Goal: Information Seeking & Learning: Learn about a topic

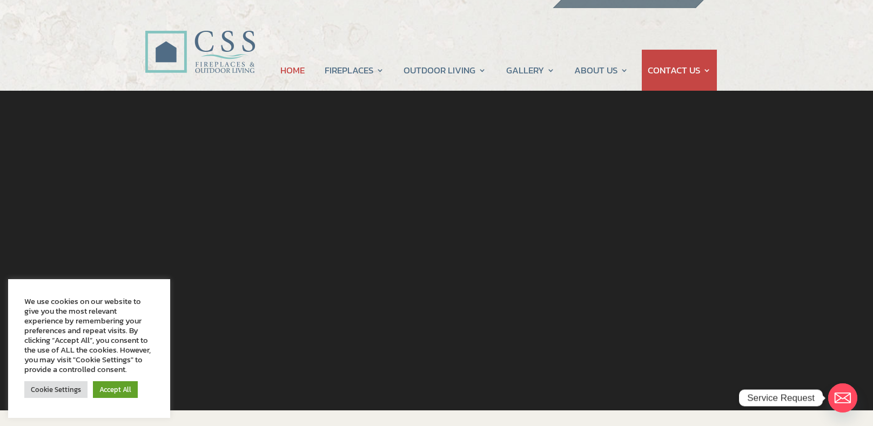
scroll to position [25, 0]
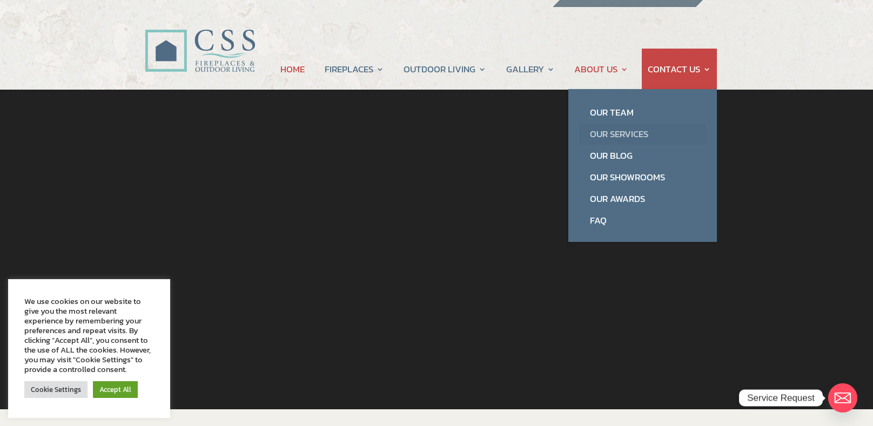
click at [612, 133] on link "Our Services" at bounding box center [642, 134] width 127 height 22
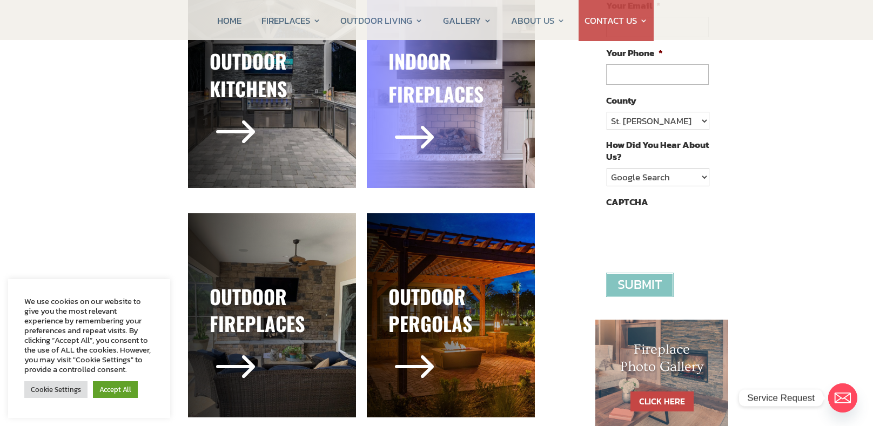
scroll to position [240, 0]
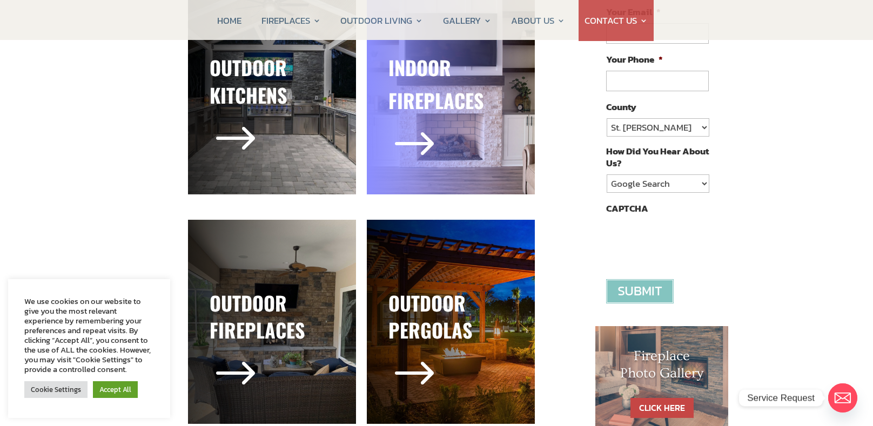
click at [444, 167] on div "$" at bounding box center [450, 145] width 125 height 53
click at [447, 162] on div "$" at bounding box center [450, 145] width 125 height 53
click at [472, 156] on div "$" at bounding box center [450, 145] width 125 height 53
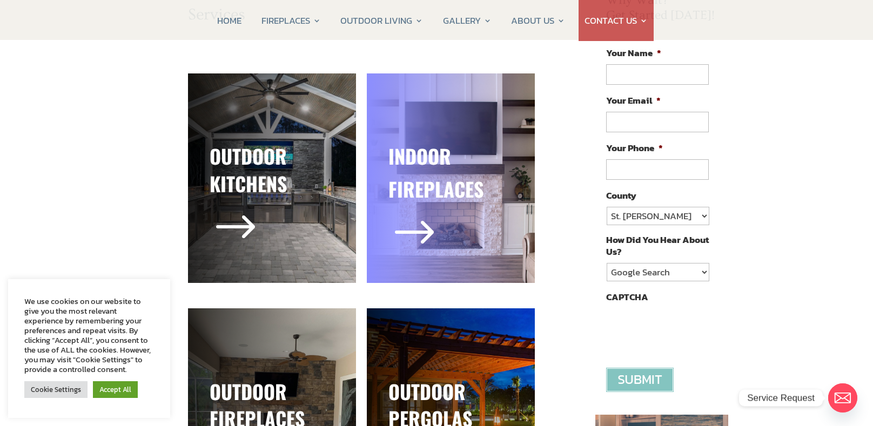
scroll to position [153, 0]
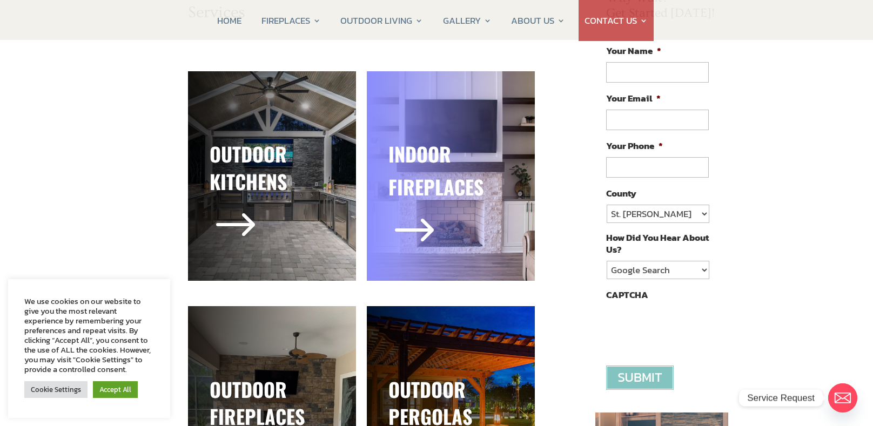
click at [420, 230] on span "$" at bounding box center [414, 232] width 52 height 52
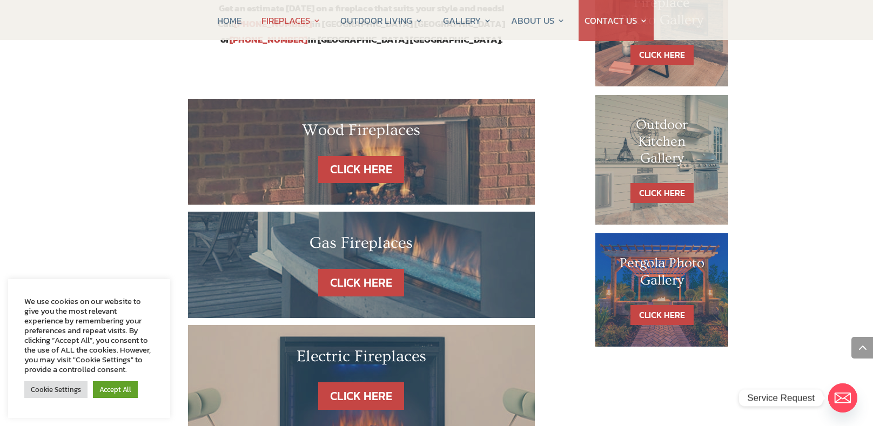
scroll to position [594, 0]
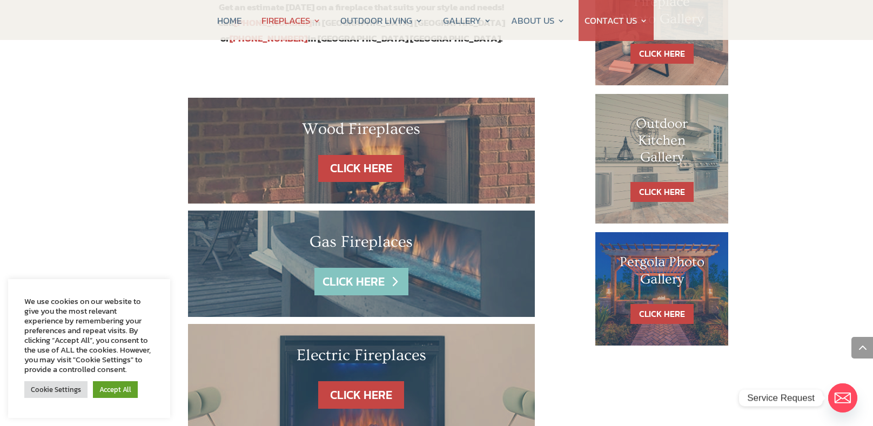
click at [382, 268] on link "CLICK HERE" at bounding box center [361, 282] width 94 height 28
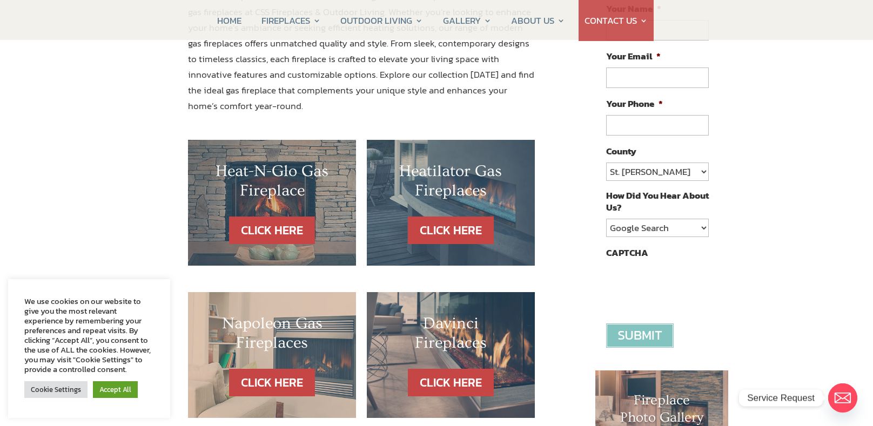
scroll to position [197, 0]
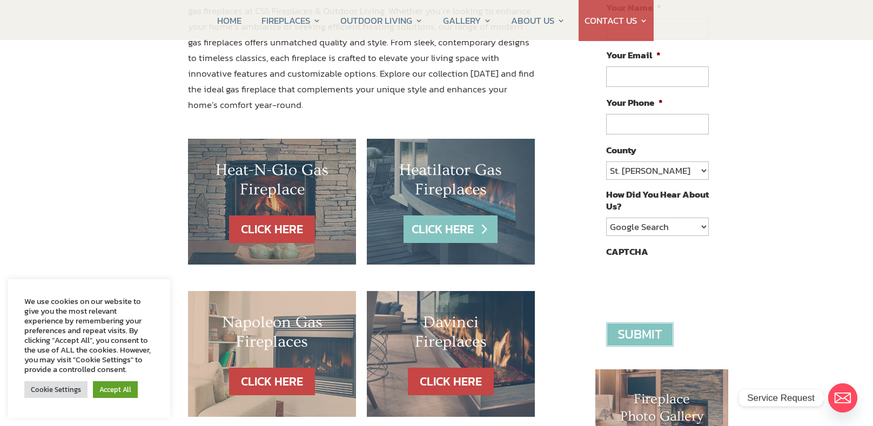
click at [468, 233] on link "CLICK HERE" at bounding box center [451, 230] width 94 height 28
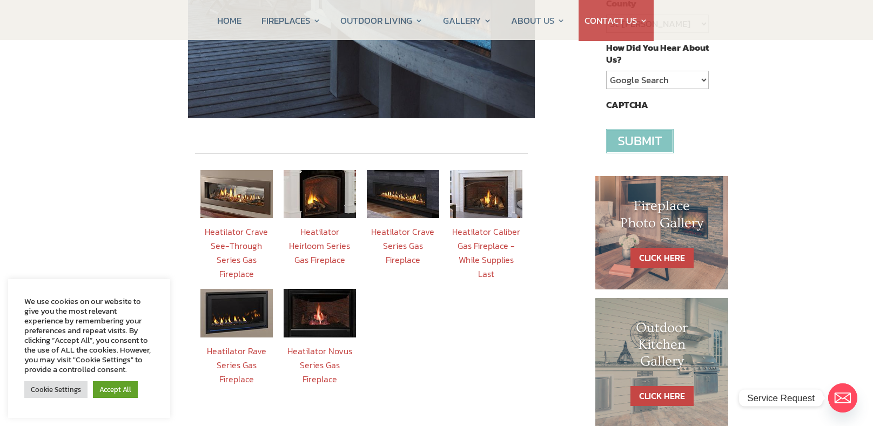
scroll to position [346, 0]
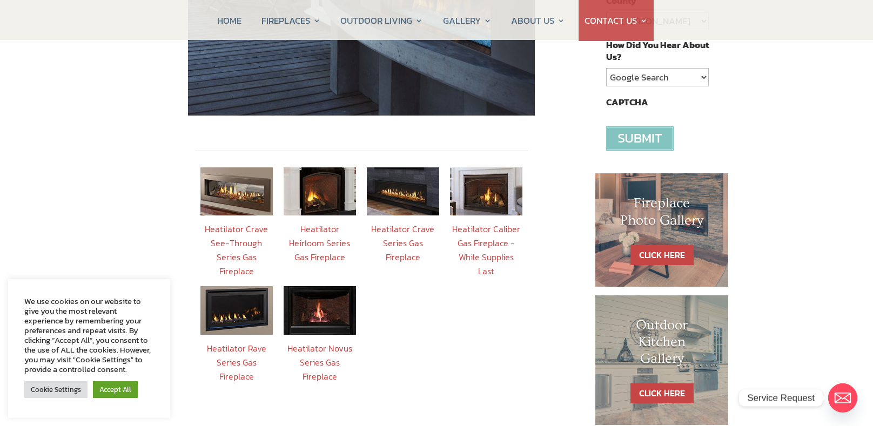
click at [329, 299] on img at bounding box center [320, 310] width 72 height 48
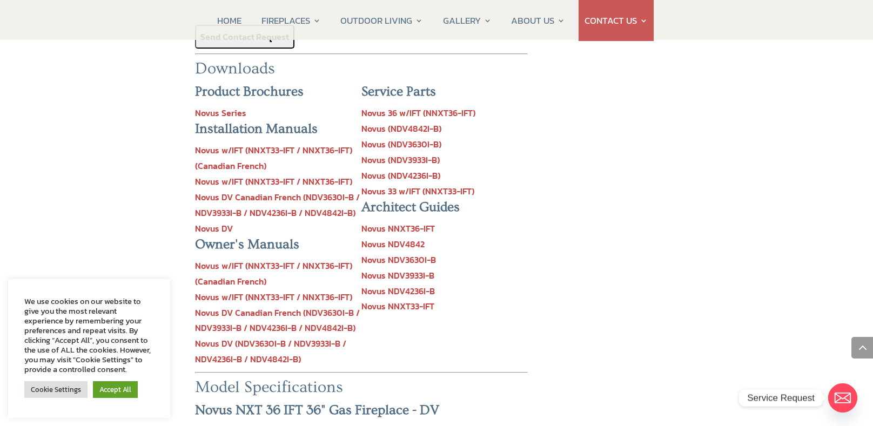
scroll to position [1137, 0]
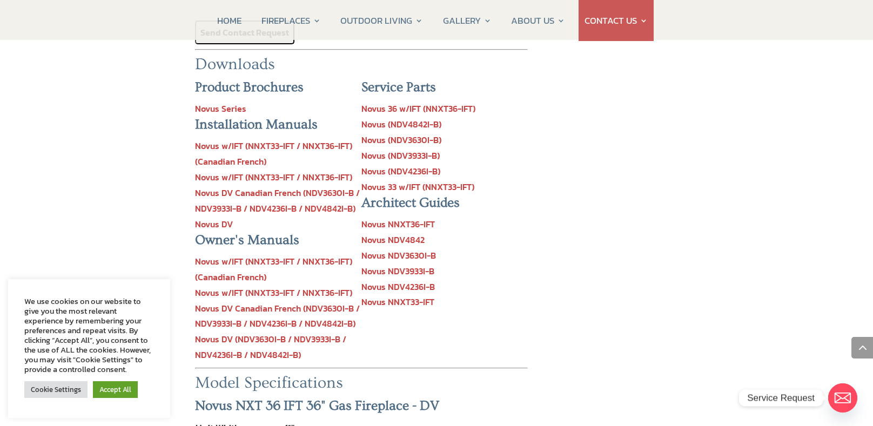
click at [311, 171] on link "Novus w/IFT (NNXT33-IFT / NNXT36-IFT)" at bounding box center [273, 177] width 157 height 13
click at [287, 286] on link "Novus w/IFT (NNXT33-IFT / NNXT36-IFT)" at bounding box center [273, 292] width 157 height 13
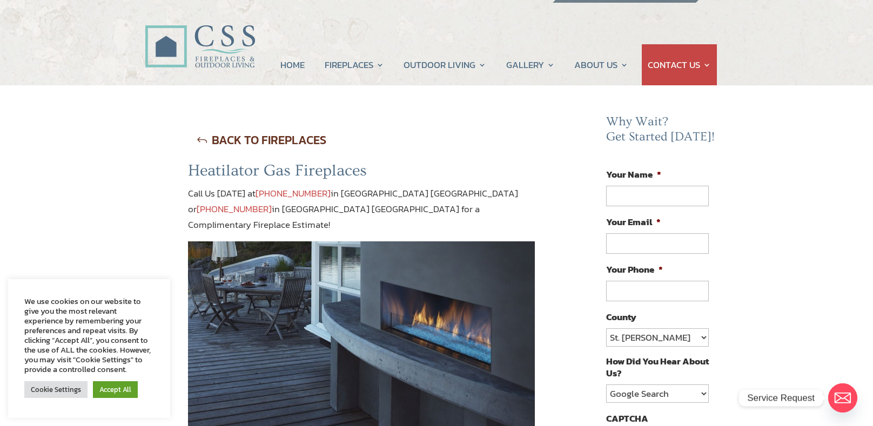
scroll to position [0, 0]
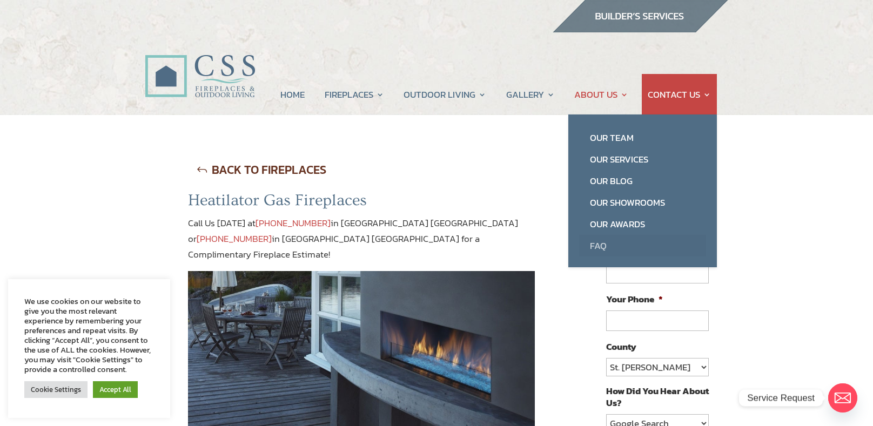
click at [602, 244] on link "FAQ" at bounding box center [642, 246] width 127 height 22
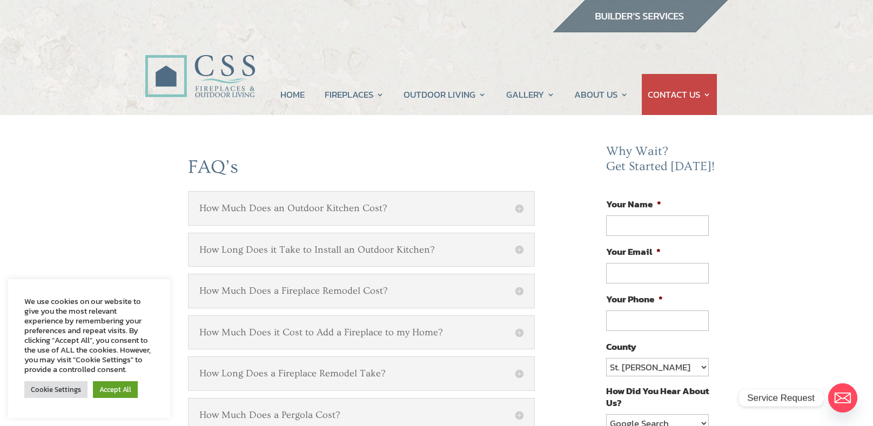
click at [519, 294] on h5 "How Much Does a Fireplace Remodel Cost?" at bounding box center [361, 291] width 324 height 12
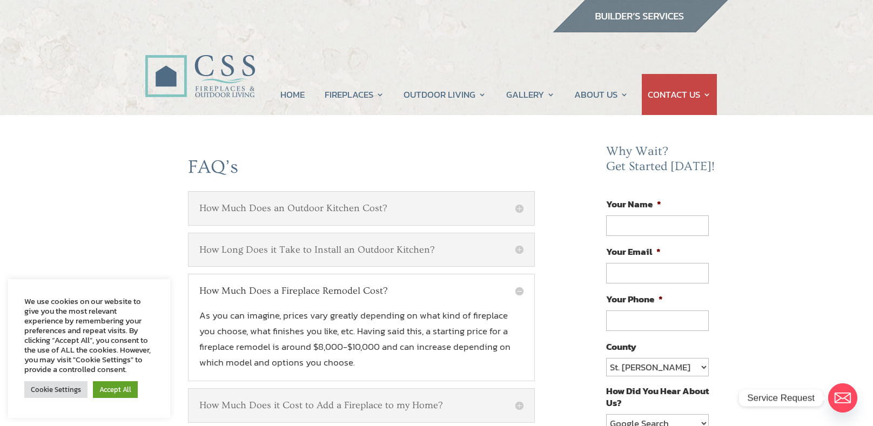
click at [519, 294] on h5 "How Much Does a Fireplace Remodel Cost?" at bounding box center [361, 291] width 324 height 12
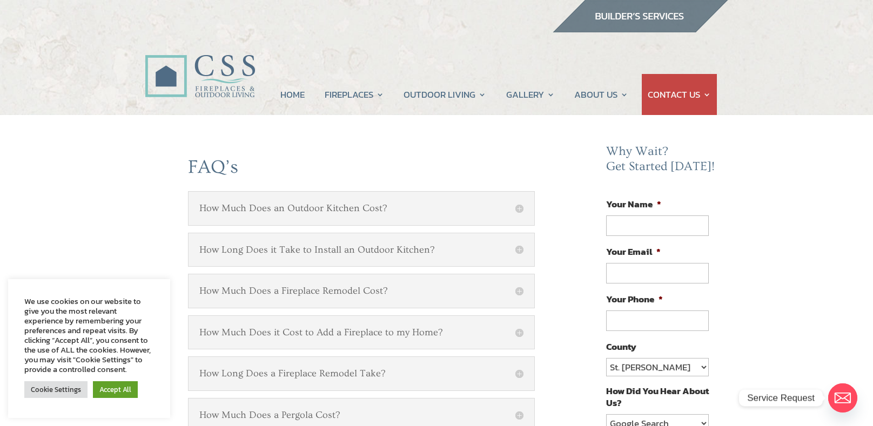
click at [520, 207] on h5 "How Much Does an Outdoor Kitchen Cost?" at bounding box center [361, 209] width 324 height 12
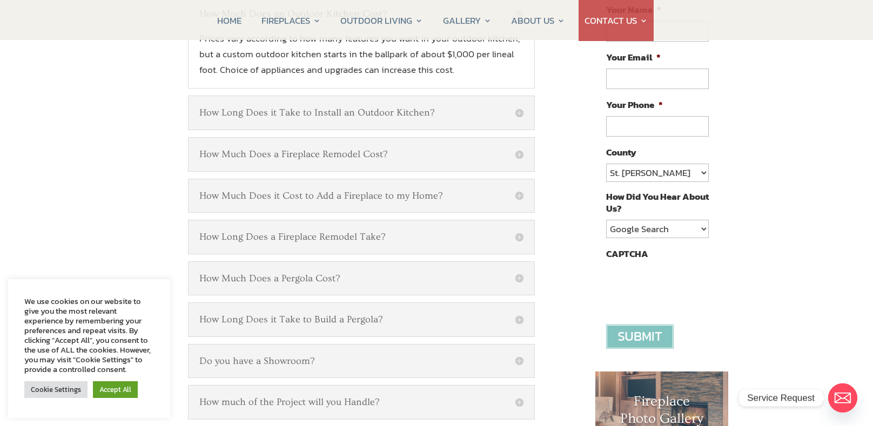
scroll to position [194, 0]
click at [488, 197] on h5 "How Much Does it Cost to Add a Fireplace to my Home?" at bounding box center [361, 197] width 324 height 12
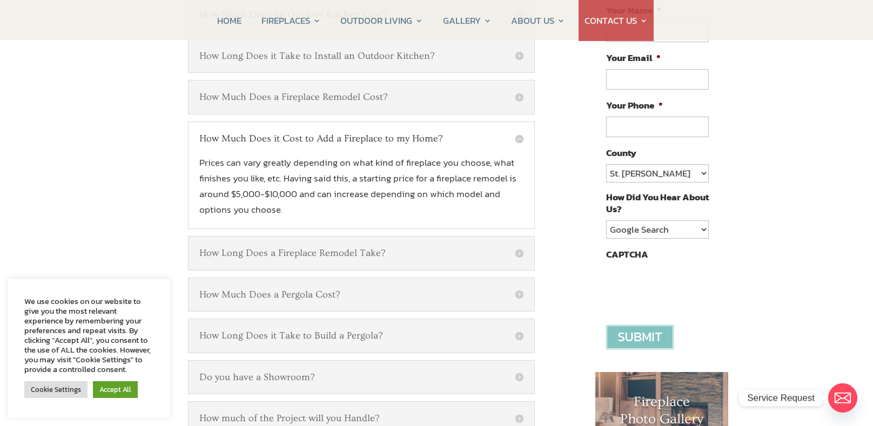
click at [486, 182] on p "Prices can vary greatly depending on what kind of fireplace you choose, what fi…" at bounding box center [361, 186] width 324 height 63
click at [522, 138] on h5 "How Much Does it Cost to Add a Fireplace to my Home?" at bounding box center [361, 139] width 324 height 12
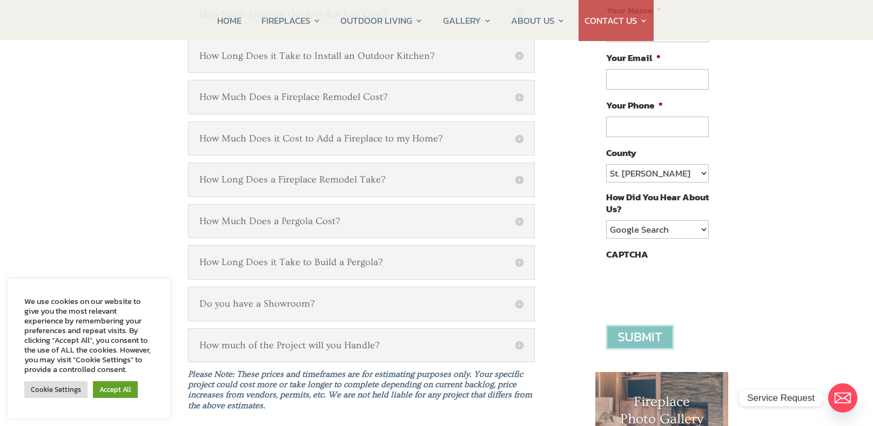
scroll to position [0, 0]
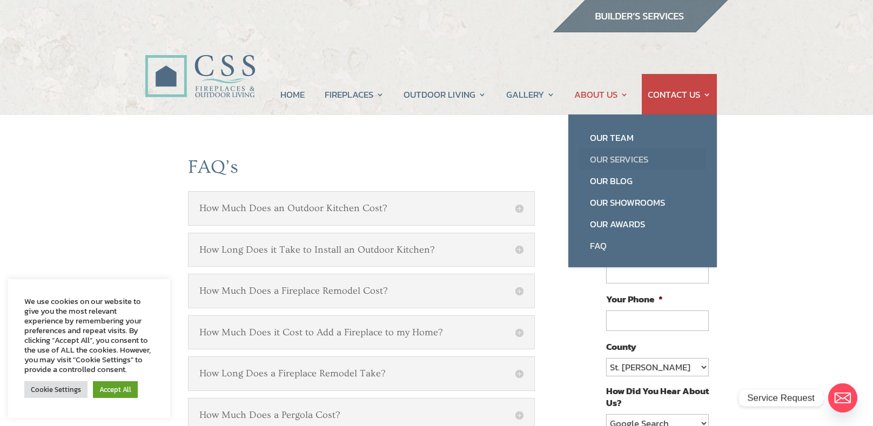
click at [628, 160] on link "Our Services" at bounding box center [642, 160] width 127 height 22
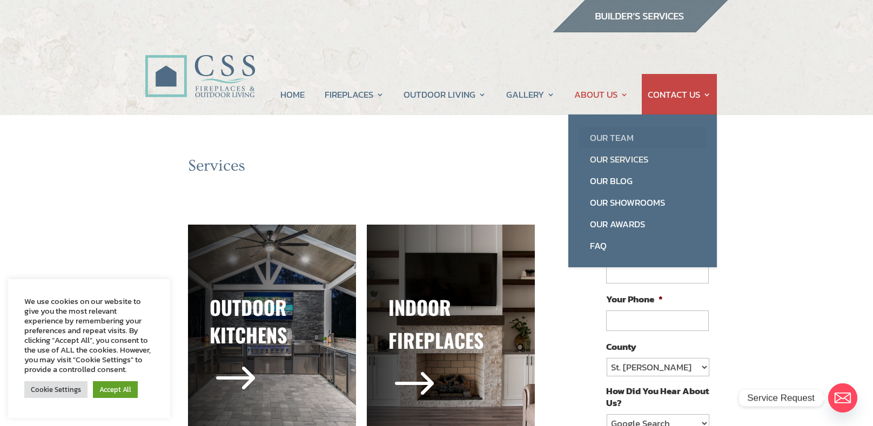
click at [625, 145] on link "Our Team" at bounding box center [642, 138] width 127 height 22
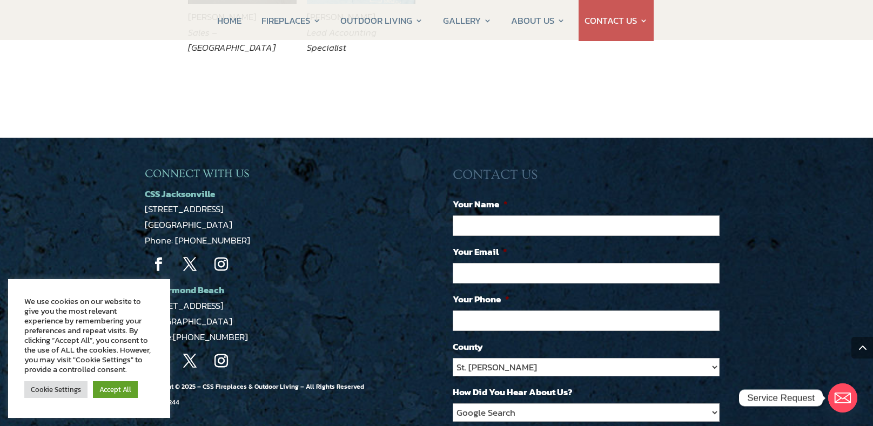
scroll to position [2272, 0]
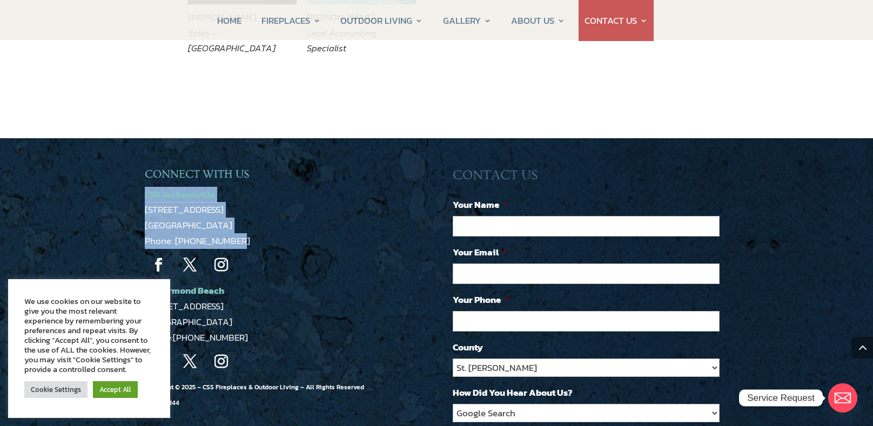
drag, startPoint x: 143, startPoint y: 153, endPoint x: 253, endPoint y: 200, distance: 120.1
click at [253, 200] on div "CONNECT WITH US CSS Jacksonville [STREET_ADDRESS] Phone: [PHONE_NUMBER] Follow …" at bounding box center [436, 361] width 873 height 447
copy p "CSS Jacksonville [STREET_ADDRESS] Phone: [PHONE_NUMBER]"
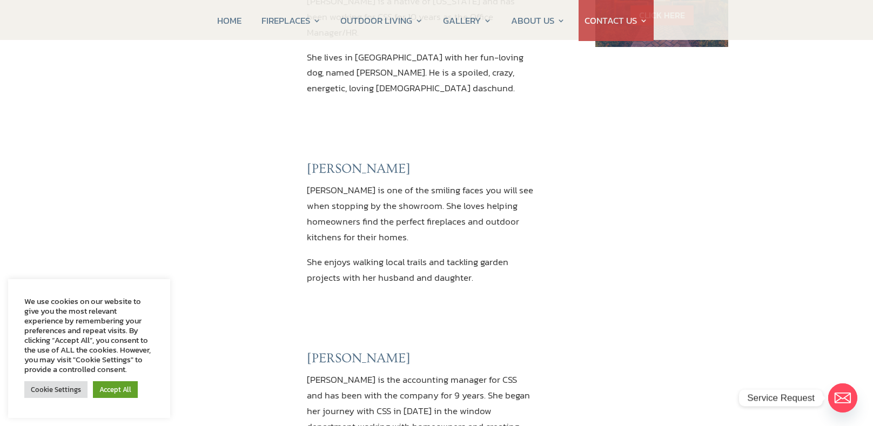
scroll to position [0, 0]
